Goal: Task Accomplishment & Management: Manage account settings

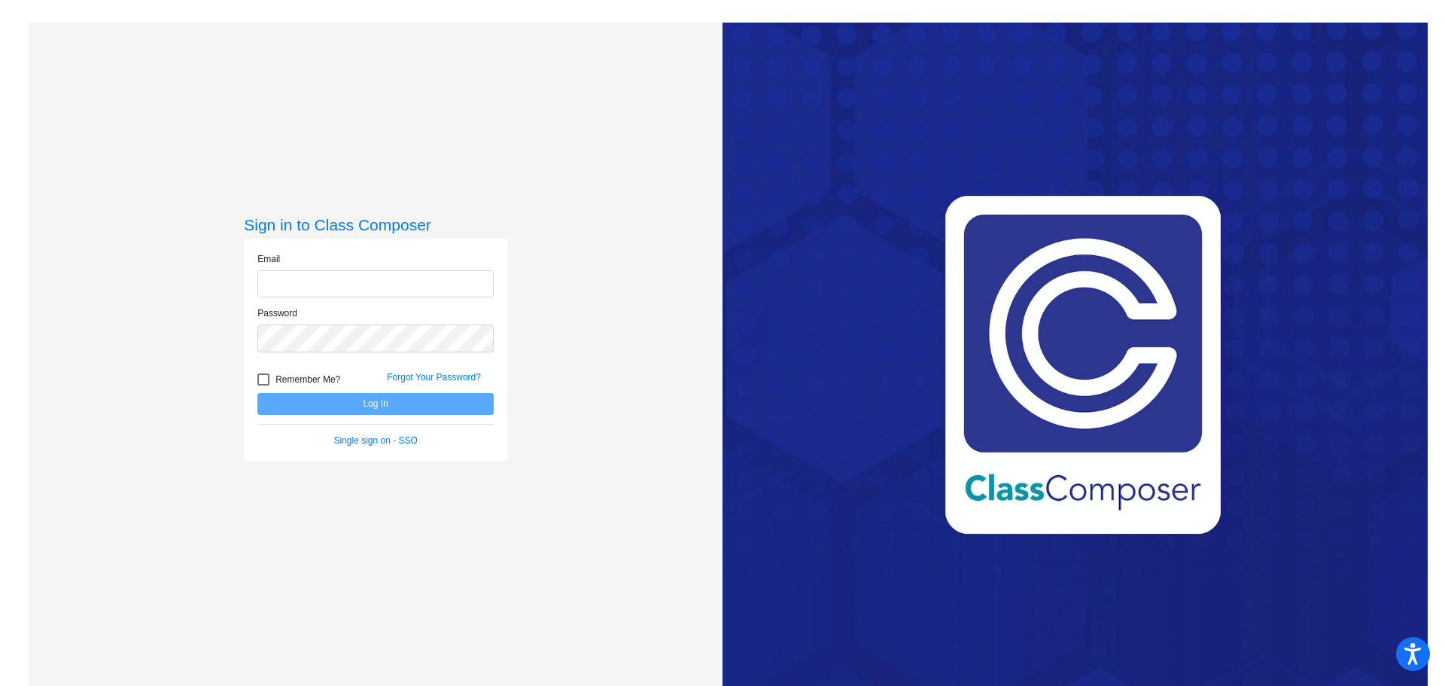
type input "[EMAIL_ADDRESS][DOMAIN_NAME]"
click at [370, 406] on button "Log In" at bounding box center [375, 404] width 236 height 22
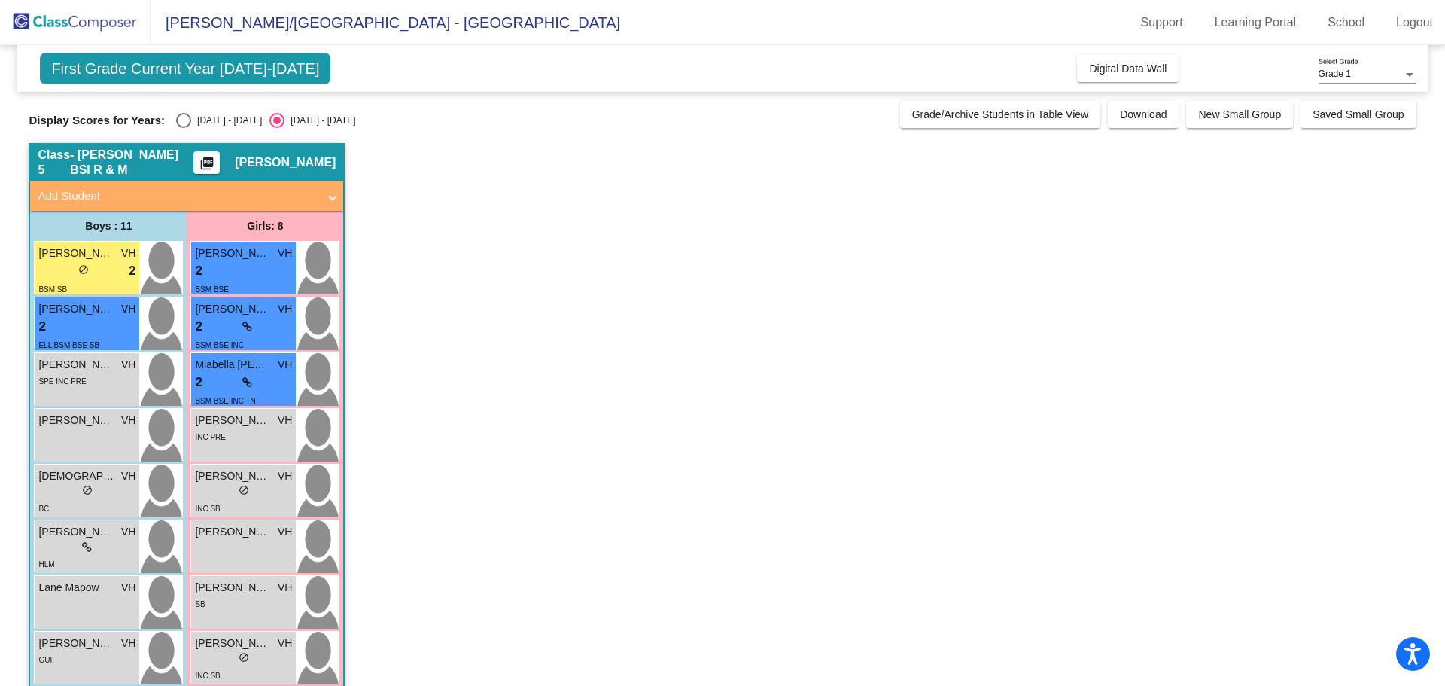
click at [184, 123] on div "Select an option" at bounding box center [183, 120] width 15 height 15
click at [184, 128] on input "[DATE] - [DATE]" at bounding box center [183, 128] width 1 height 1
radio input "true"
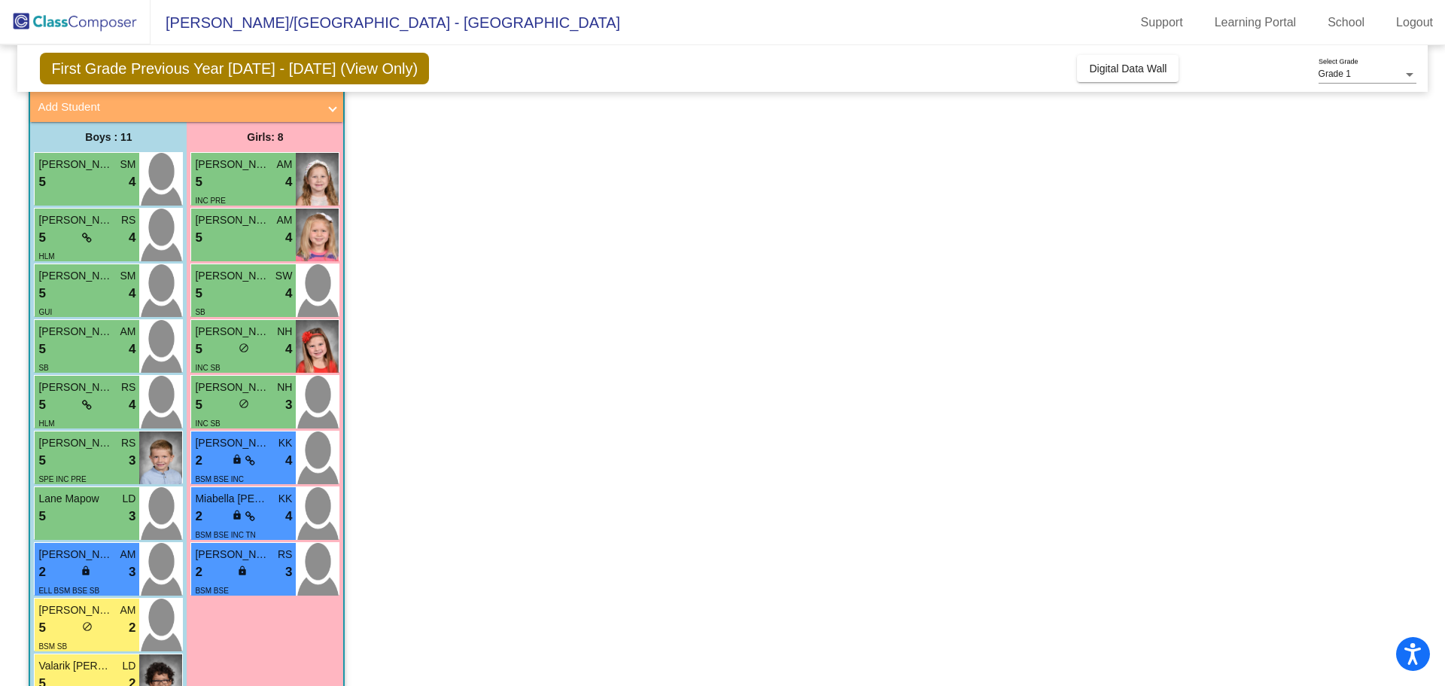
scroll to position [192, 0]
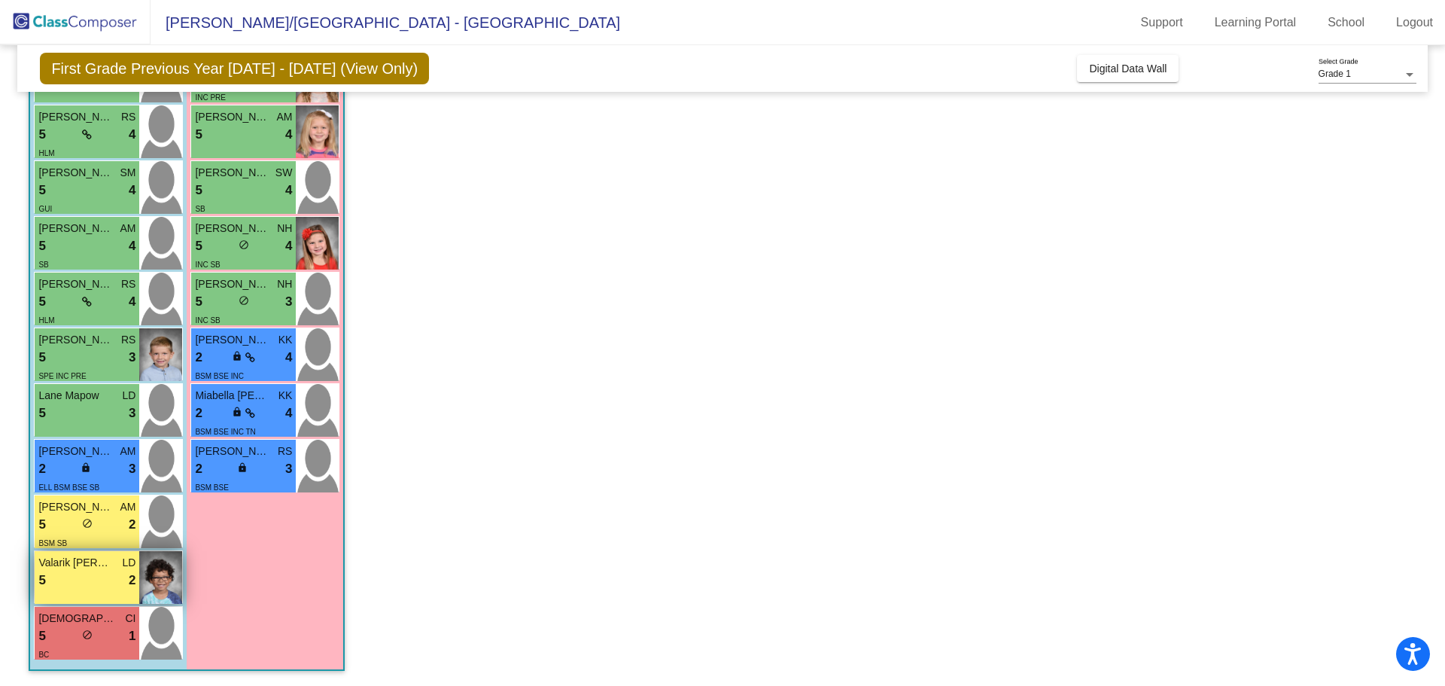
click at [112, 575] on div "5 lock do_not_disturb_alt 2" at bounding box center [86, 580] width 97 height 20
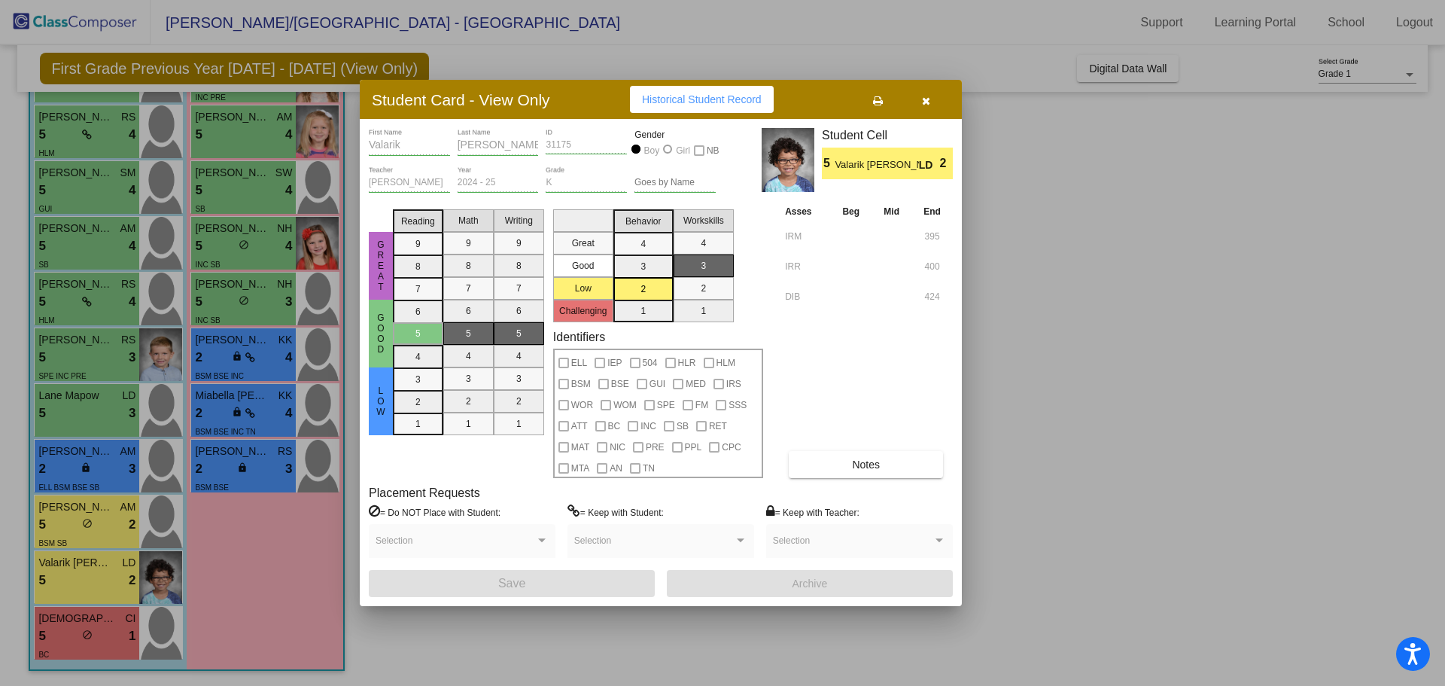
drag, startPoint x: 929, startPoint y: 98, endPoint x: 896, endPoint y: 126, distance: 43.8
click at [929, 98] on icon "button" at bounding box center [926, 101] width 8 height 11
